Goal: Task Accomplishment & Management: Use online tool/utility

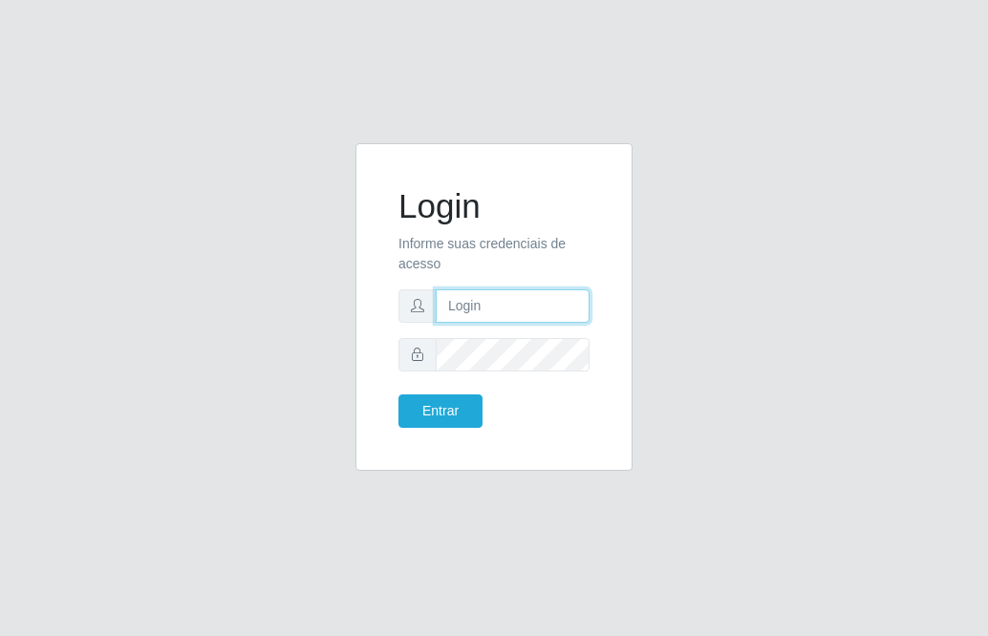
click at [490, 307] on input "text" at bounding box center [513, 305] width 154 height 33
type input "[PERSON_NAME]"
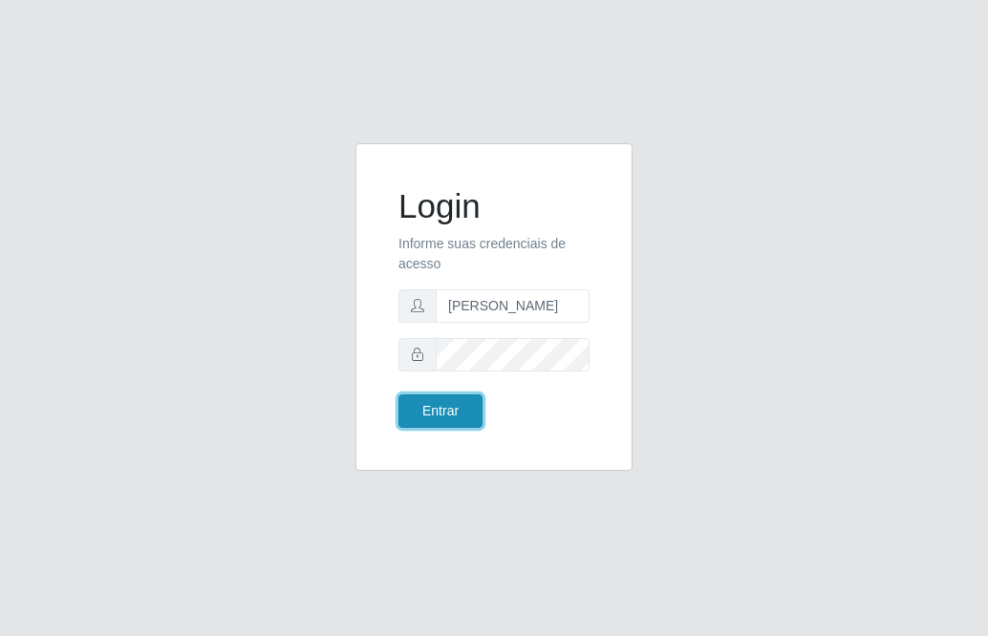
click at [429, 408] on button "Entrar" at bounding box center [440, 411] width 84 height 33
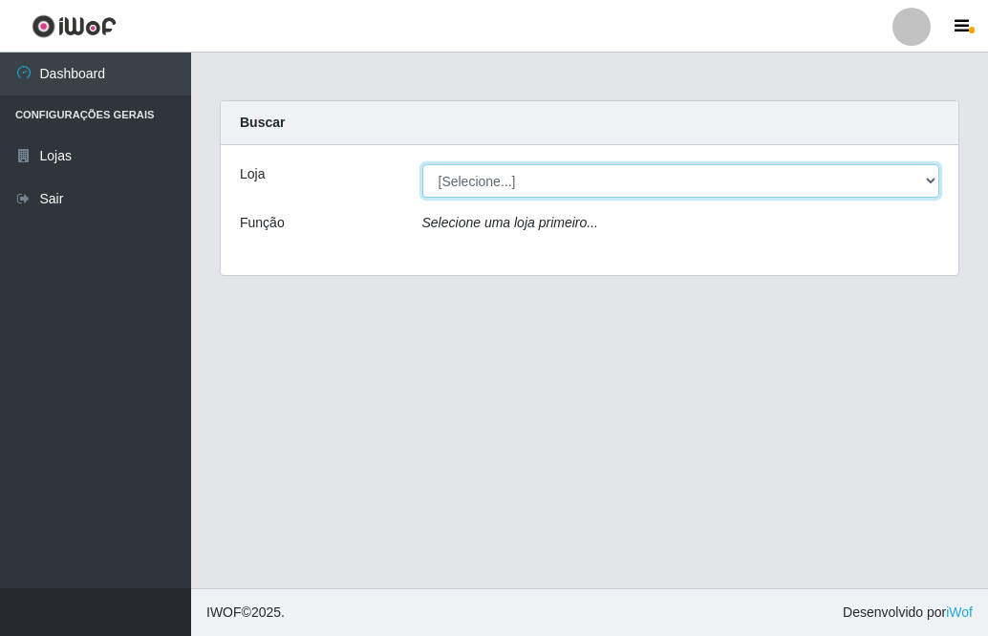
click at [723, 180] on select "[Selecione...] Bemais Supermercados - [GEOGRAPHIC_DATA]" at bounding box center [681, 180] width 518 height 33
select select "250"
click at [422, 164] on select "[Selecione...] Bemais Supermercados - [GEOGRAPHIC_DATA]" at bounding box center [681, 180] width 518 height 33
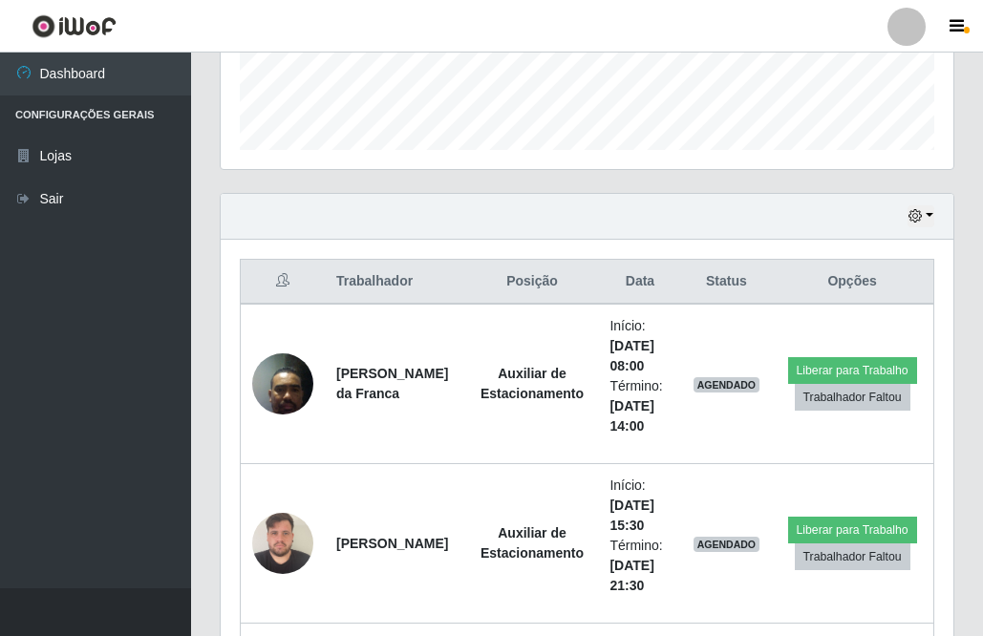
scroll to position [484, 0]
